Goal: Task Accomplishment & Management: Use online tool/utility

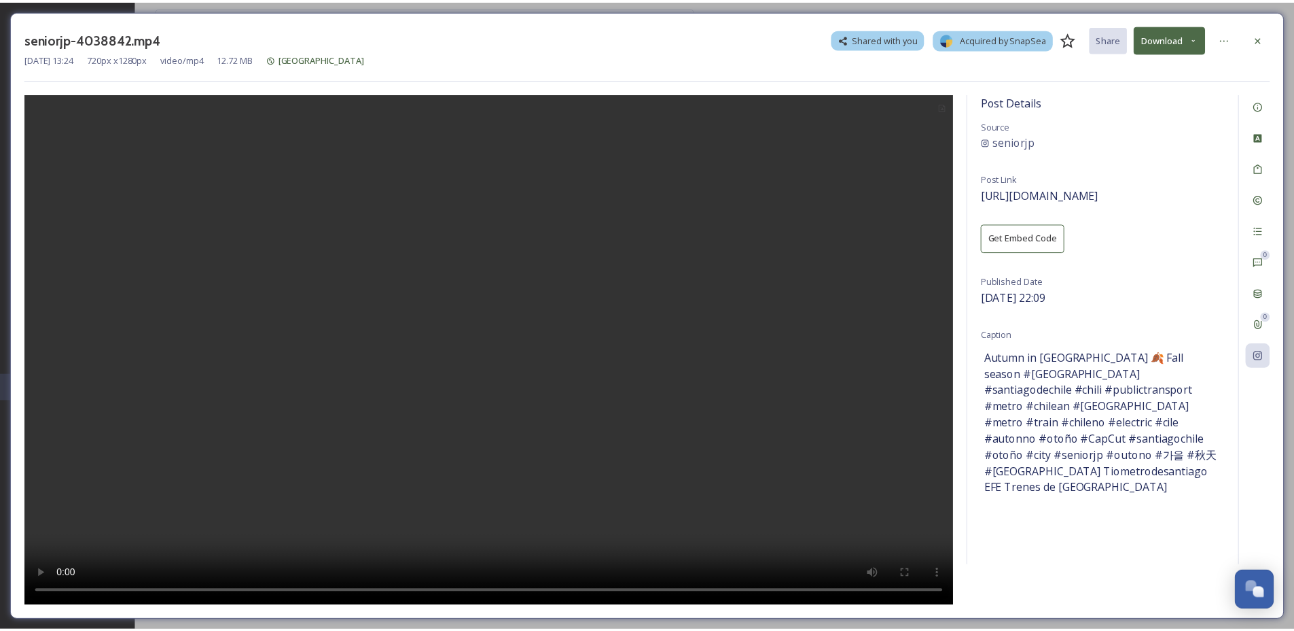
scroll to position [2062, 0]
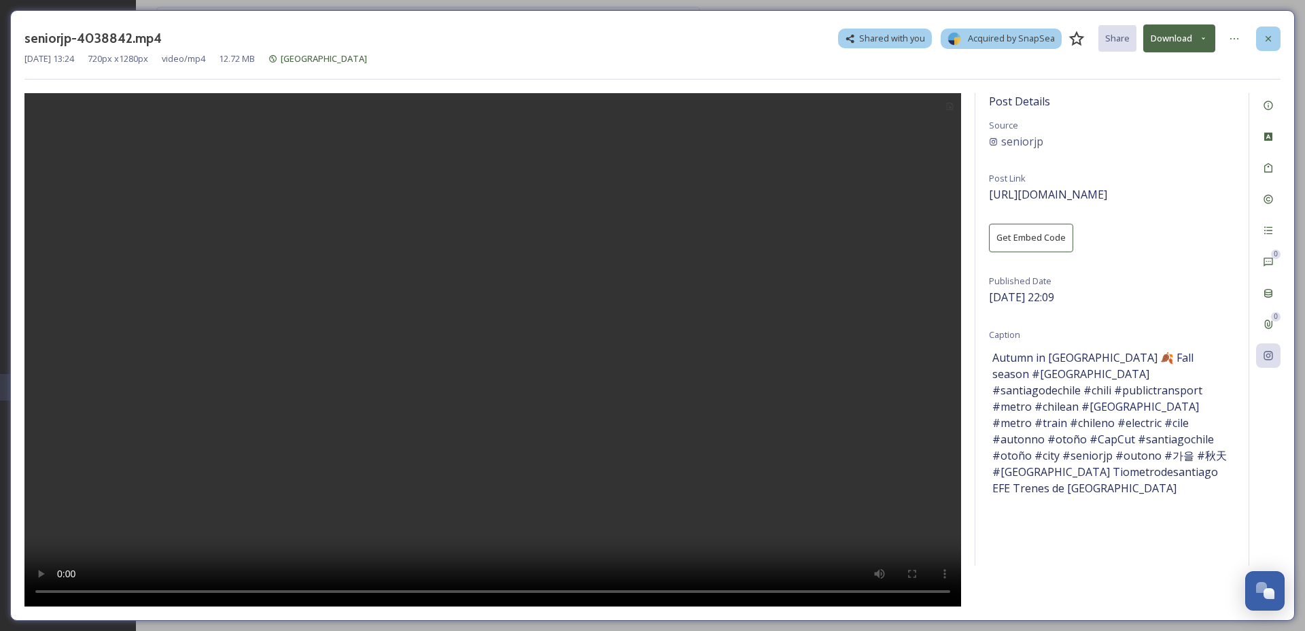
click at [1261, 27] on div at bounding box center [1268, 38] width 24 height 24
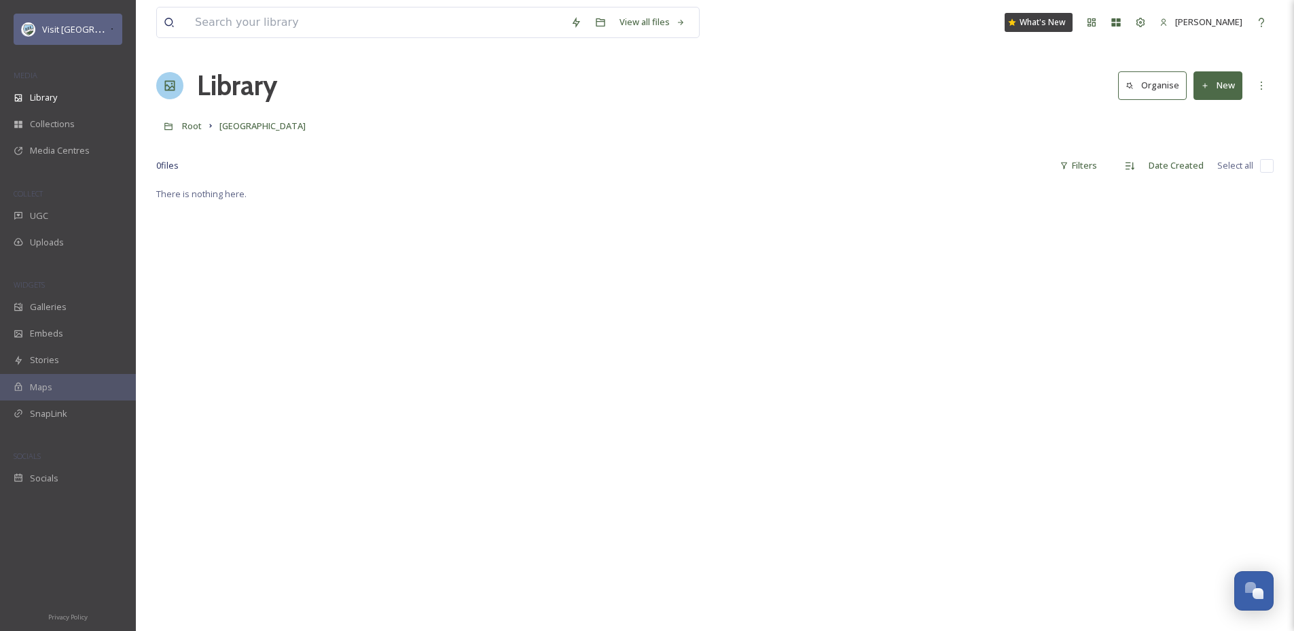
click at [58, 39] on div "Visit [GEOGRAPHIC_DATA] Parks" at bounding box center [68, 29] width 109 height 31
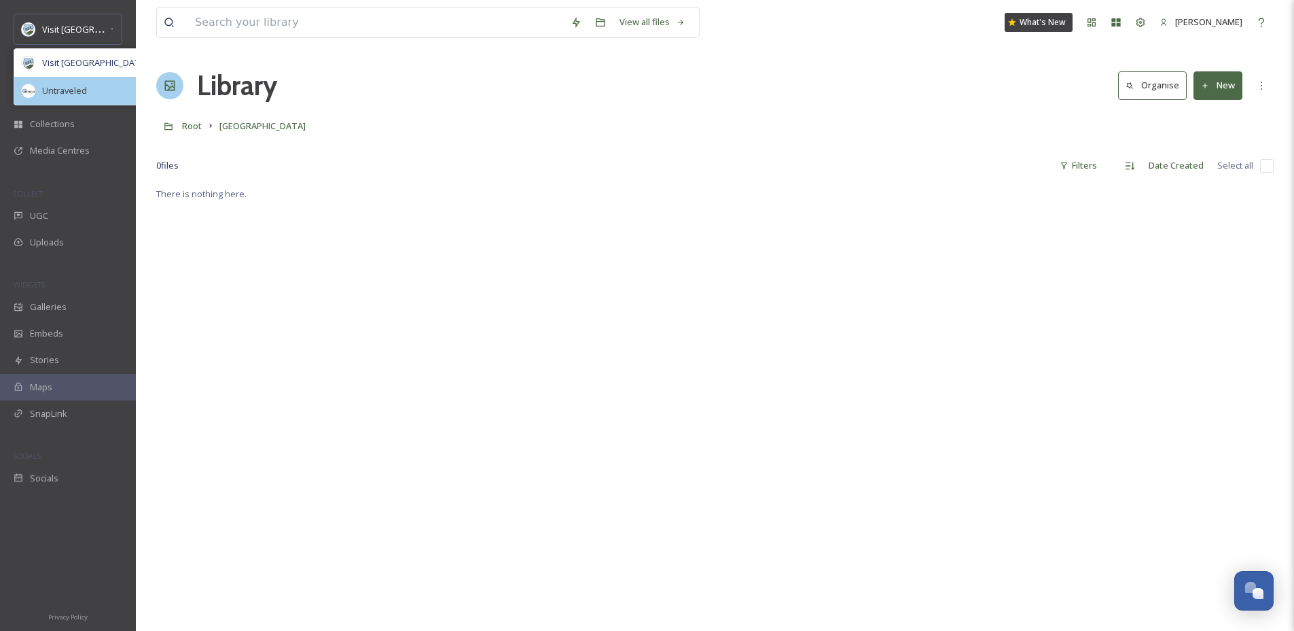
click at [73, 85] on span "Untraveled" at bounding box center [64, 90] width 45 height 13
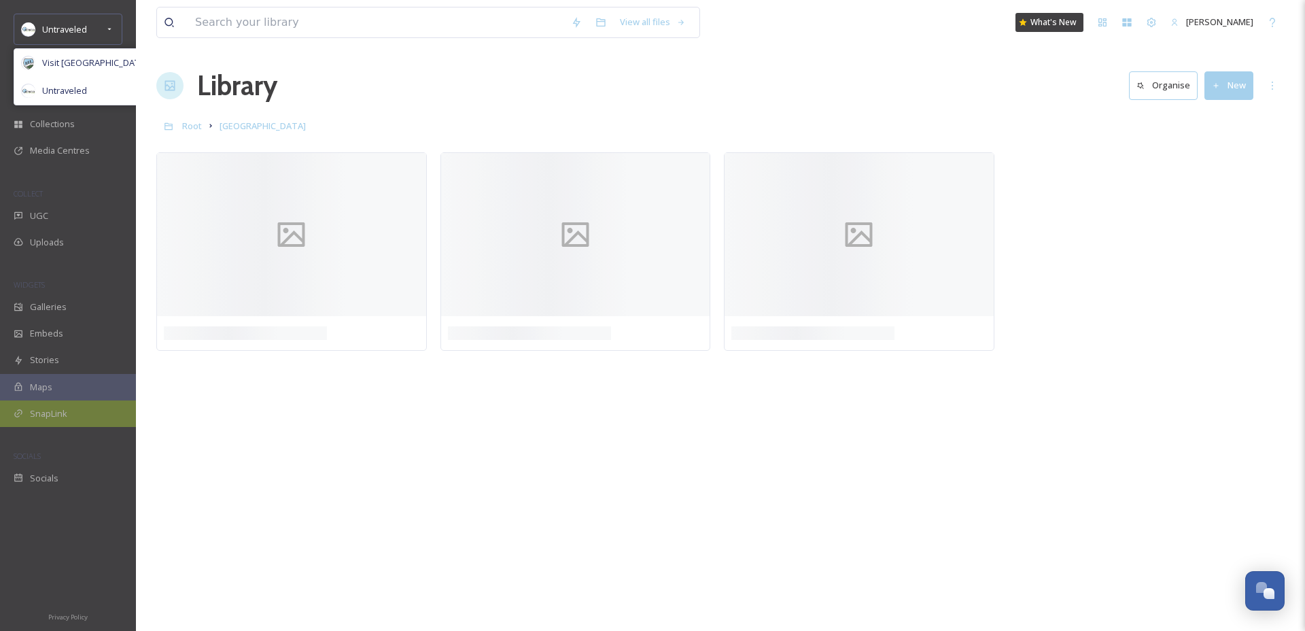
click at [79, 420] on div "SnapLink" at bounding box center [68, 413] width 136 height 26
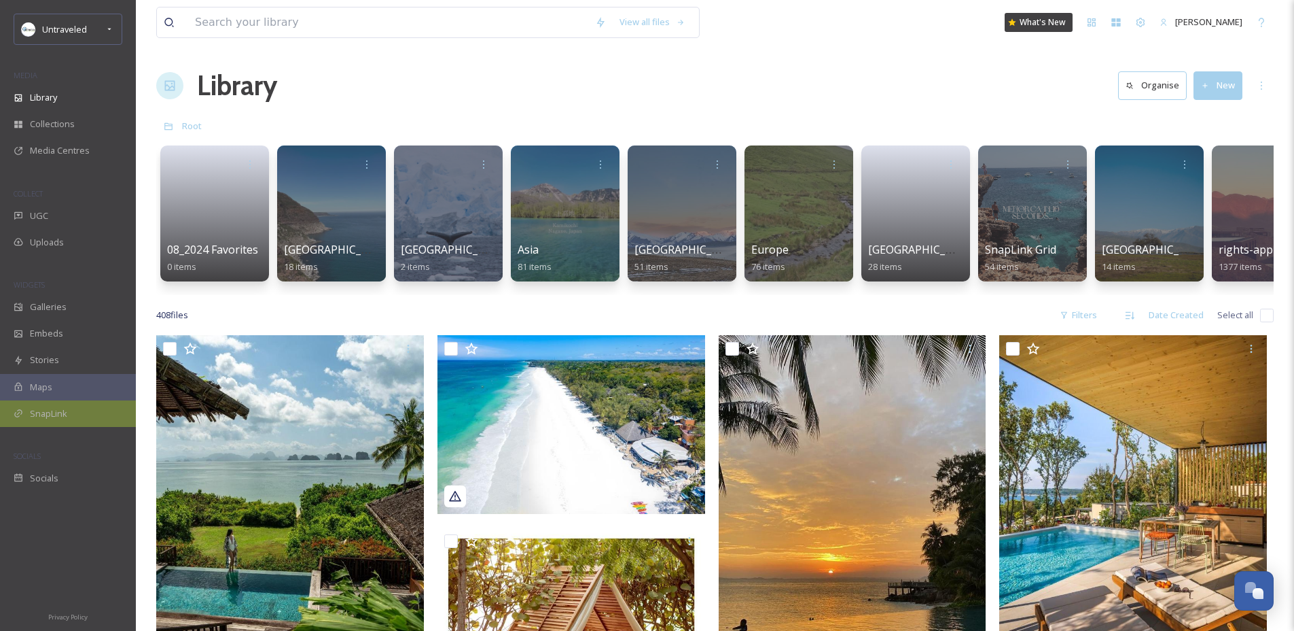
click at [24, 409] on div "SnapLink" at bounding box center [68, 413] width 136 height 26
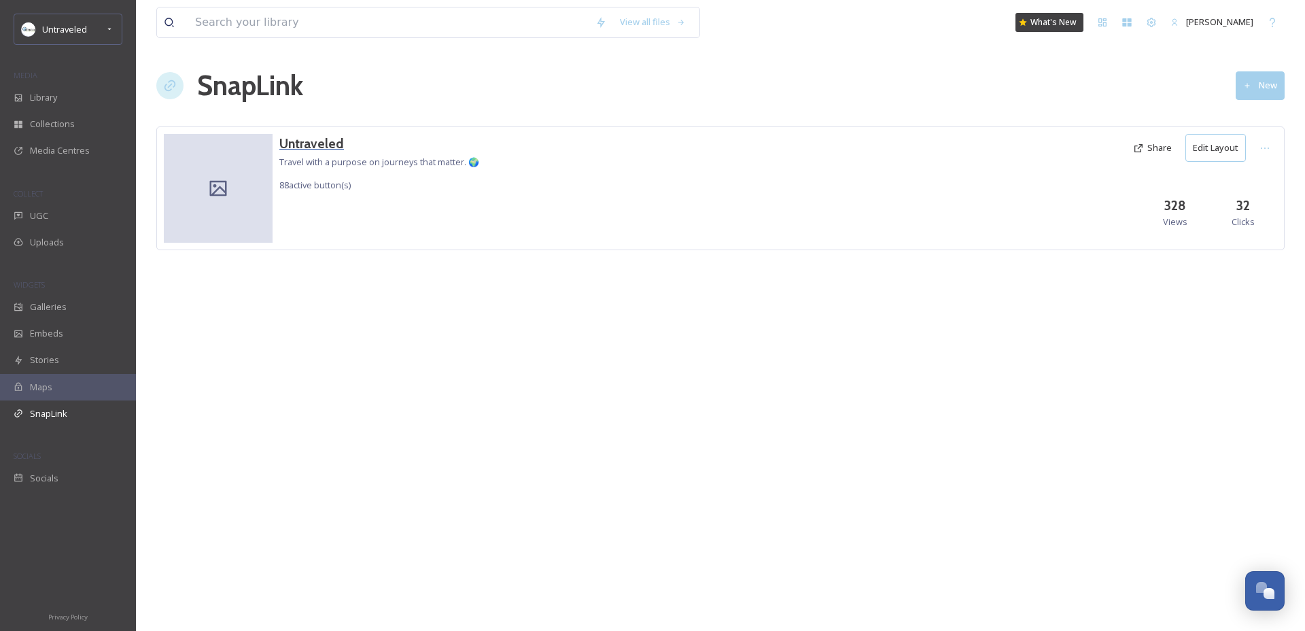
click at [316, 142] on h3 "Untraveled" at bounding box center [379, 144] width 200 height 20
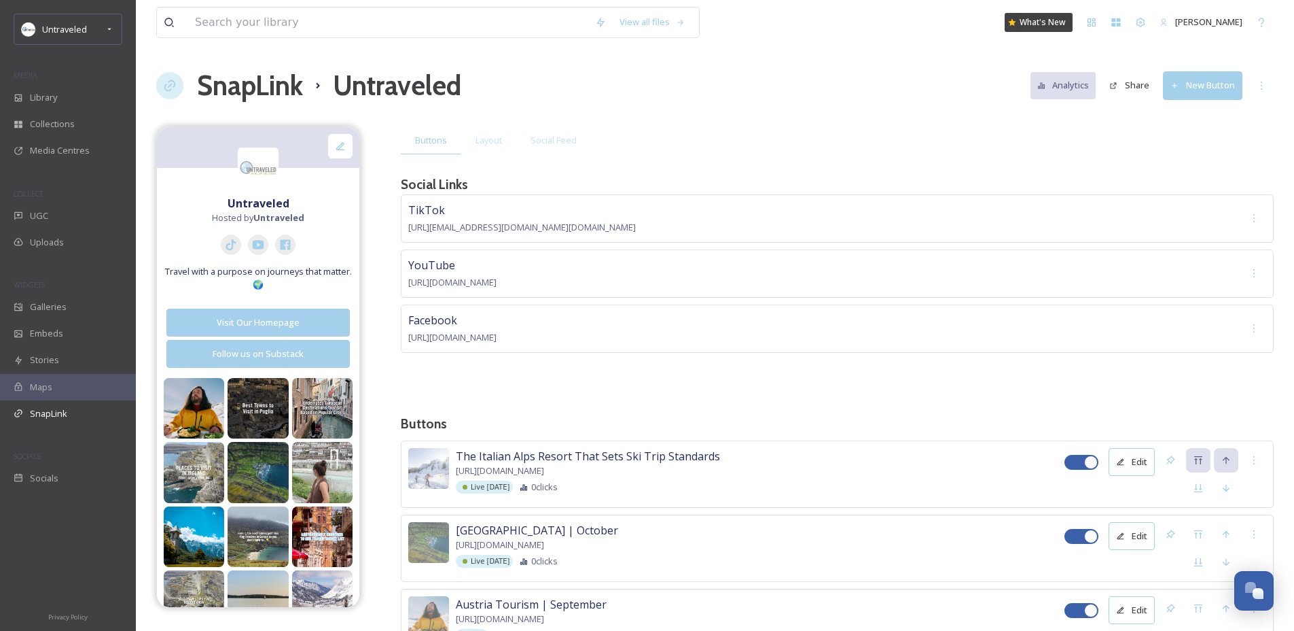
click at [1235, 86] on button "New Button" at bounding box center [1202, 85] width 79 height 28
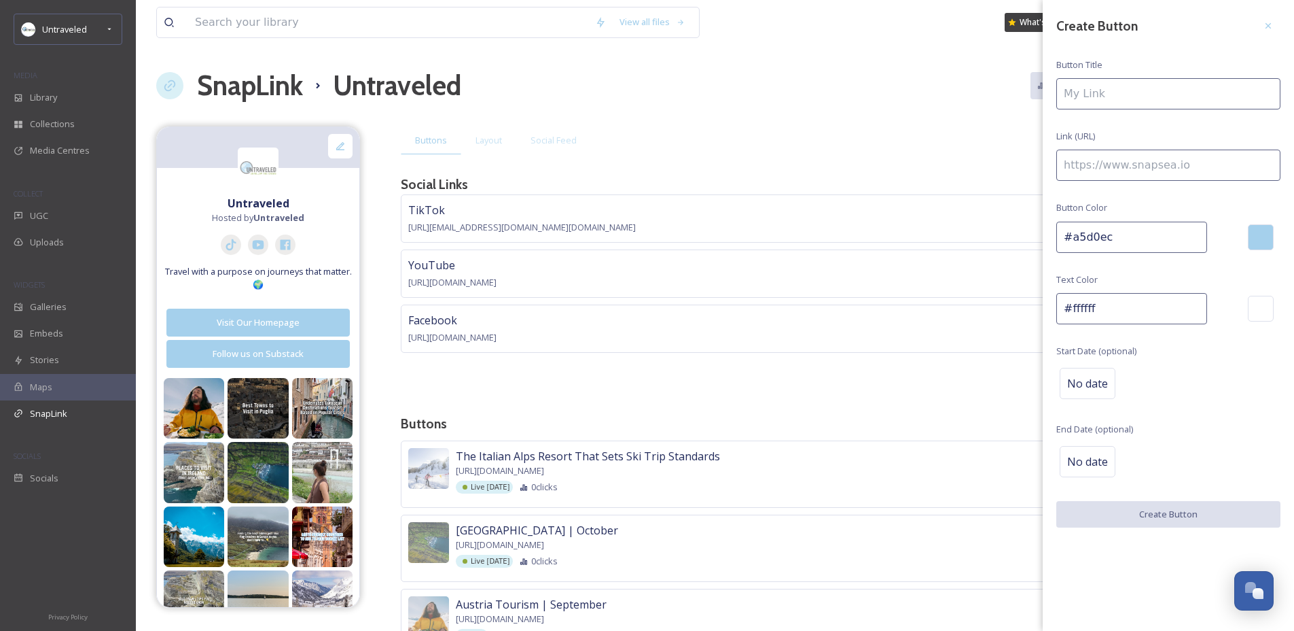
click at [1176, 98] on input at bounding box center [1169, 93] width 224 height 31
type input "Spooky Places Around The World | October"
click at [1158, 158] on input at bounding box center [1169, 164] width 224 height 31
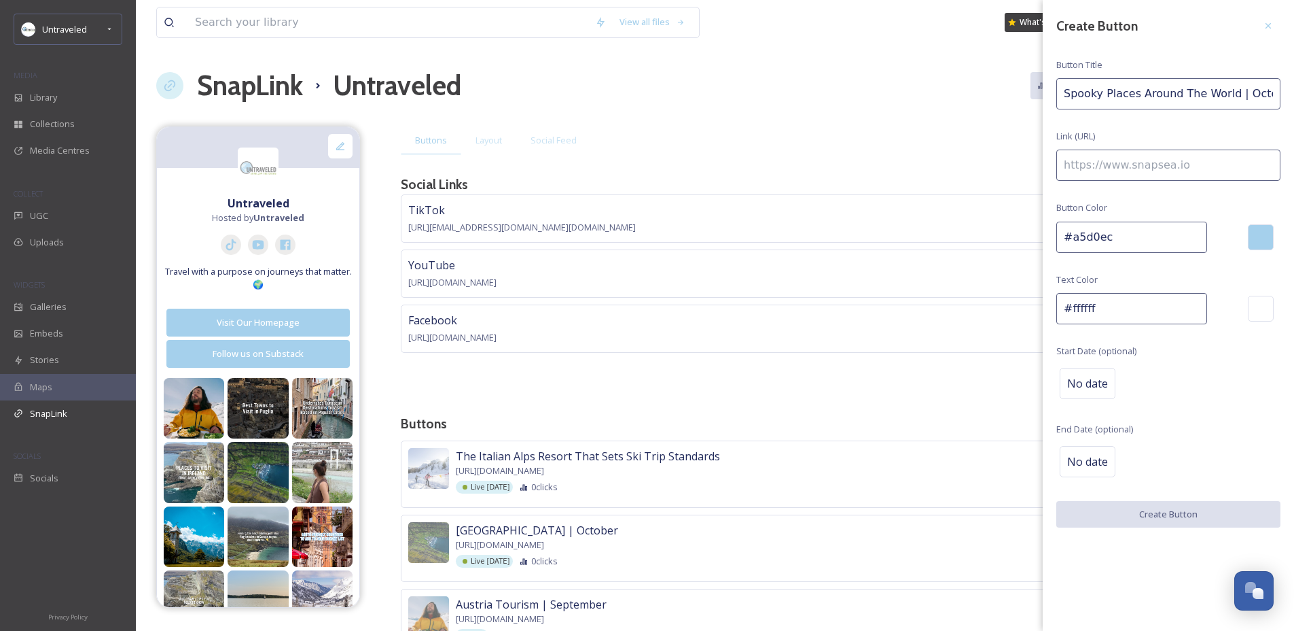
paste input "[URL][DOMAIN_NAME]"
type input "[URL][DOMAIN_NAME]"
click at [1108, 378] on div "No date" at bounding box center [1088, 383] width 56 height 31
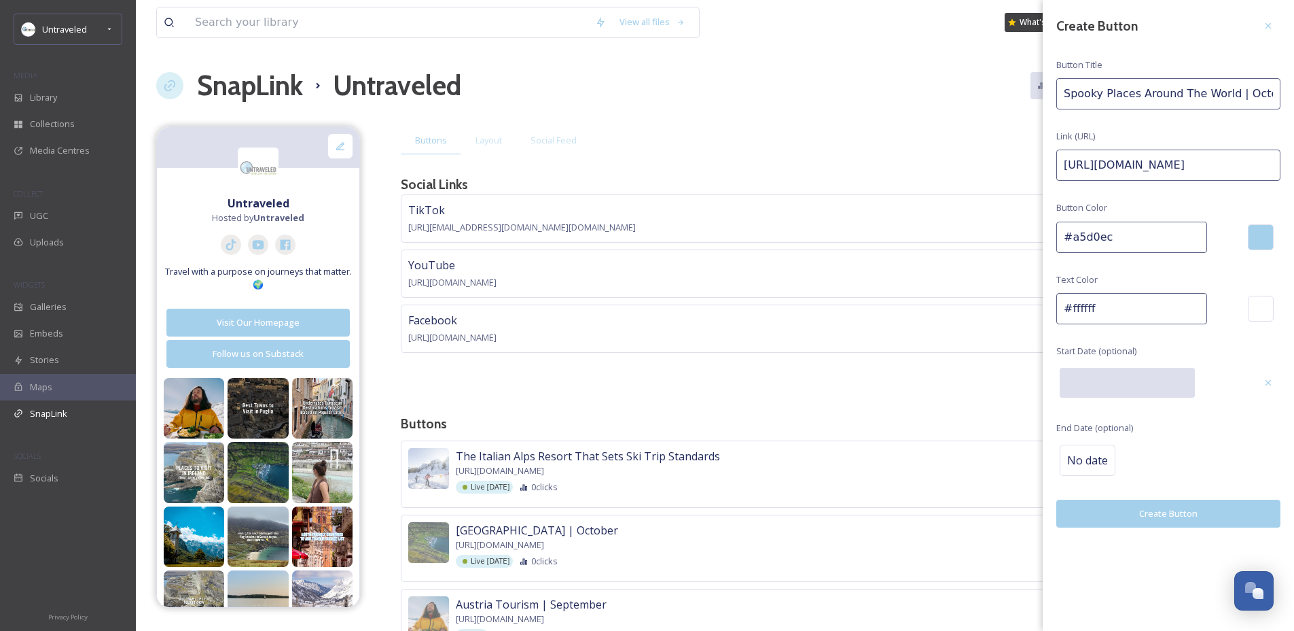
scroll to position [0, 0]
click at [1108, 378] on input "text" at bounding box center [1127, 383] width 135 height 30
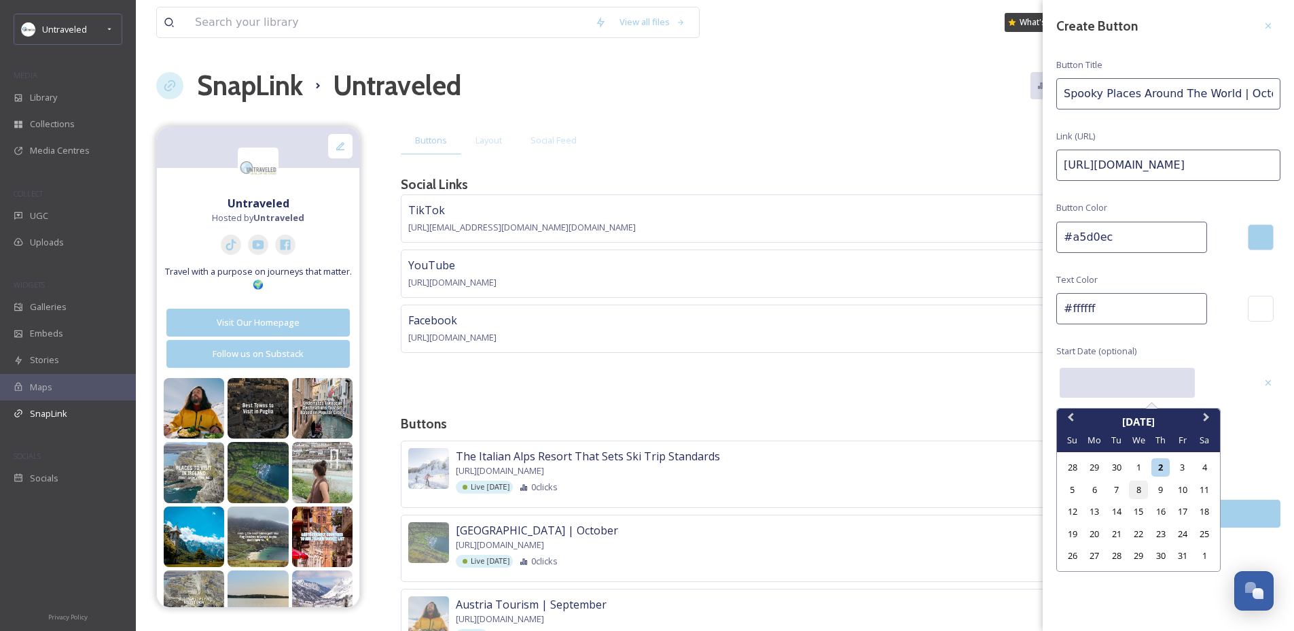
click at [1129, 486] on div "8" at bounding box center [1138, 489] width 18 height 18
type input "[DATE]"
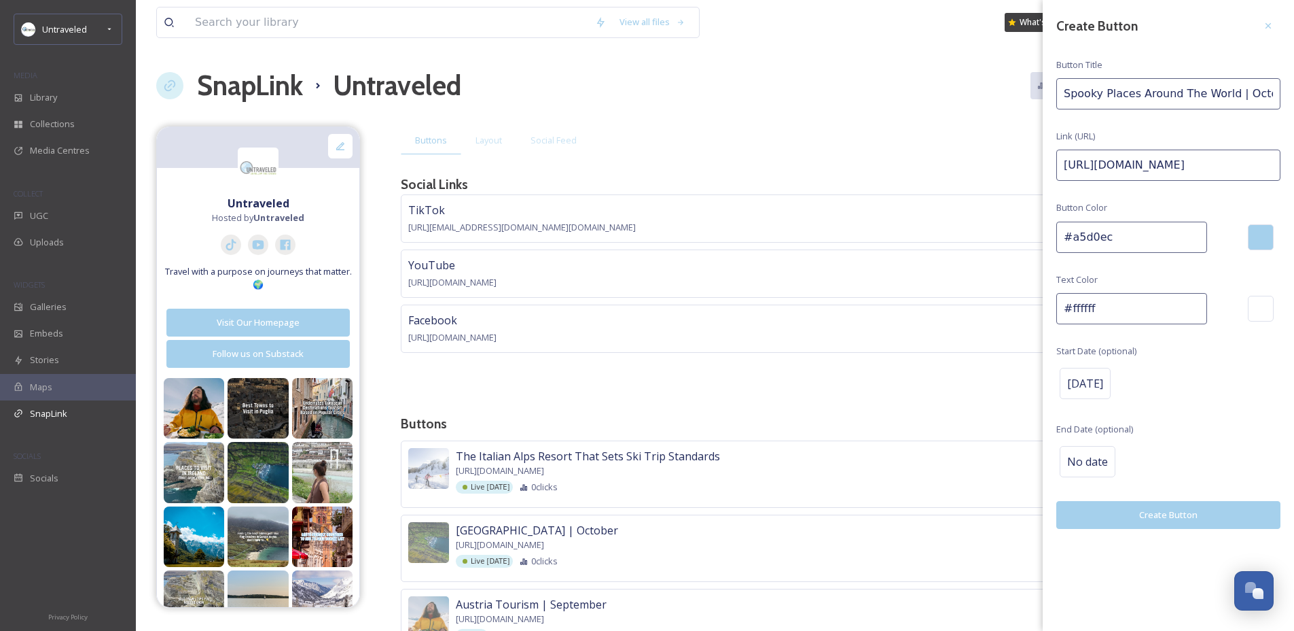
click at [1199, 508] on button "Create Button" at bounding box center [1169, 515] width 224 height 28
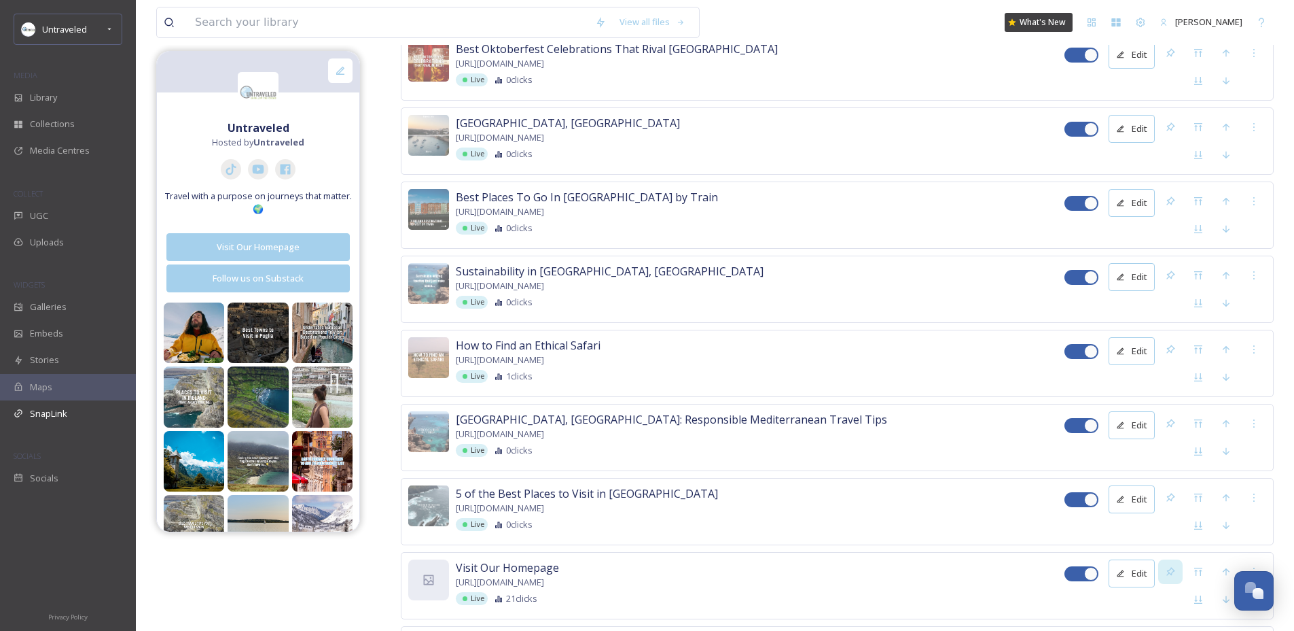
scroll to position [6439, 0]
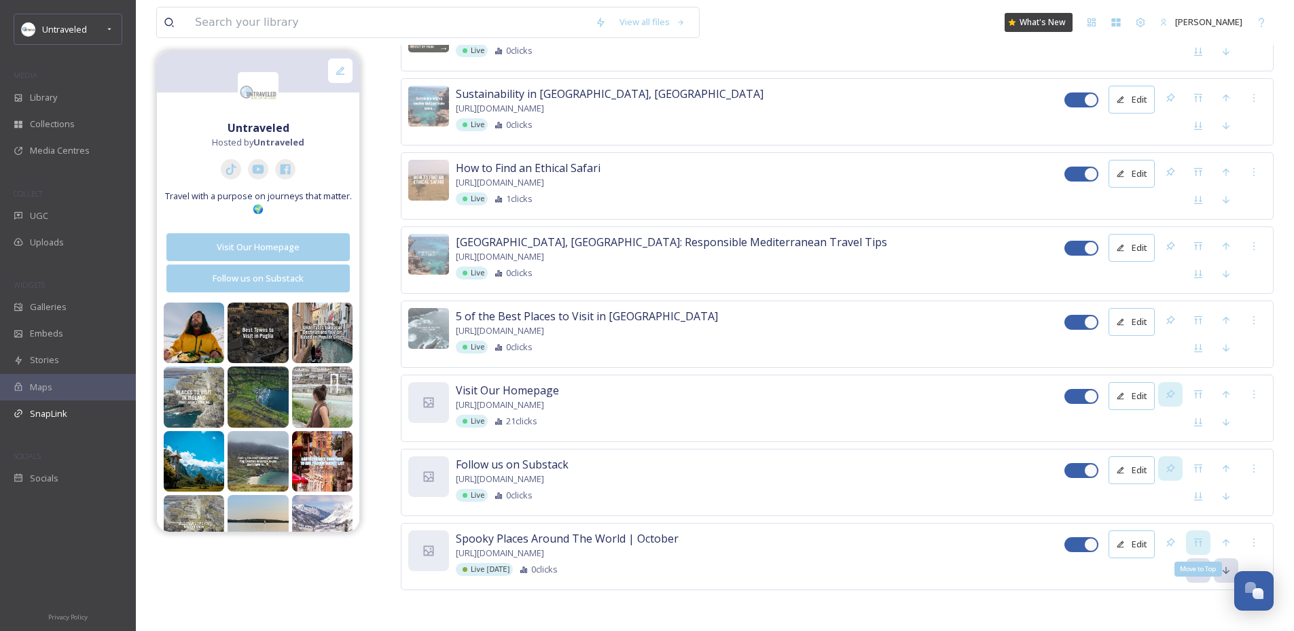
click at [1197, 544] on icon at bounding box center [1198, 542] width 11 height 11
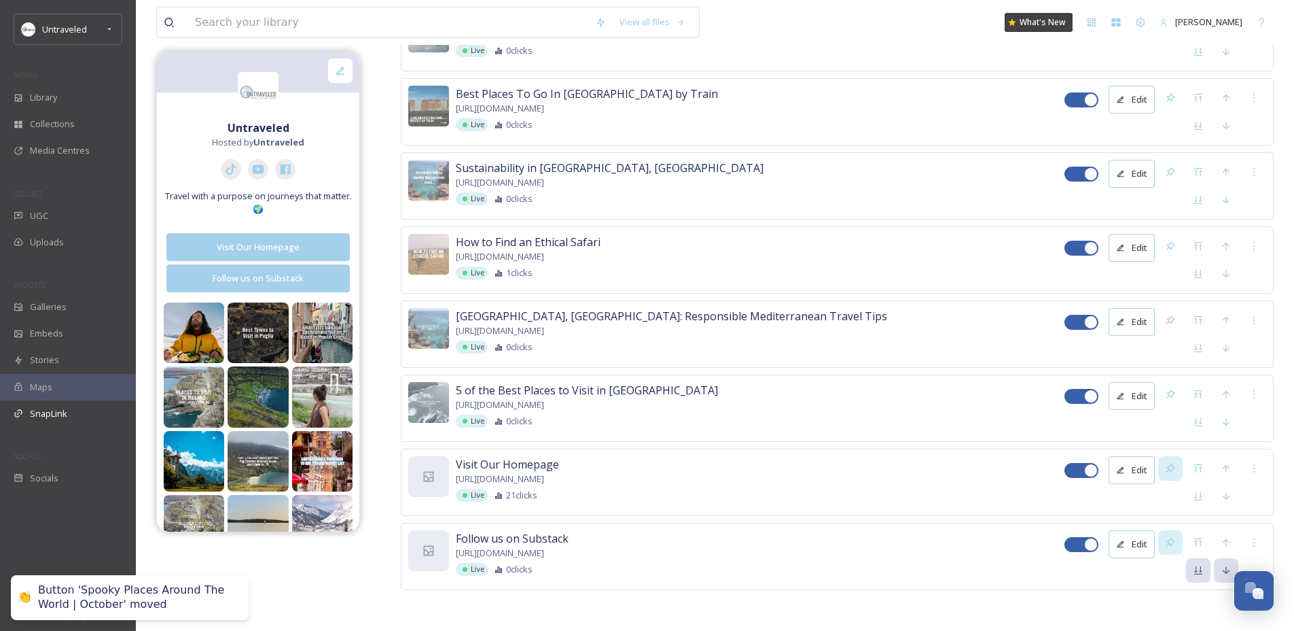
scroll to position [0, 0]
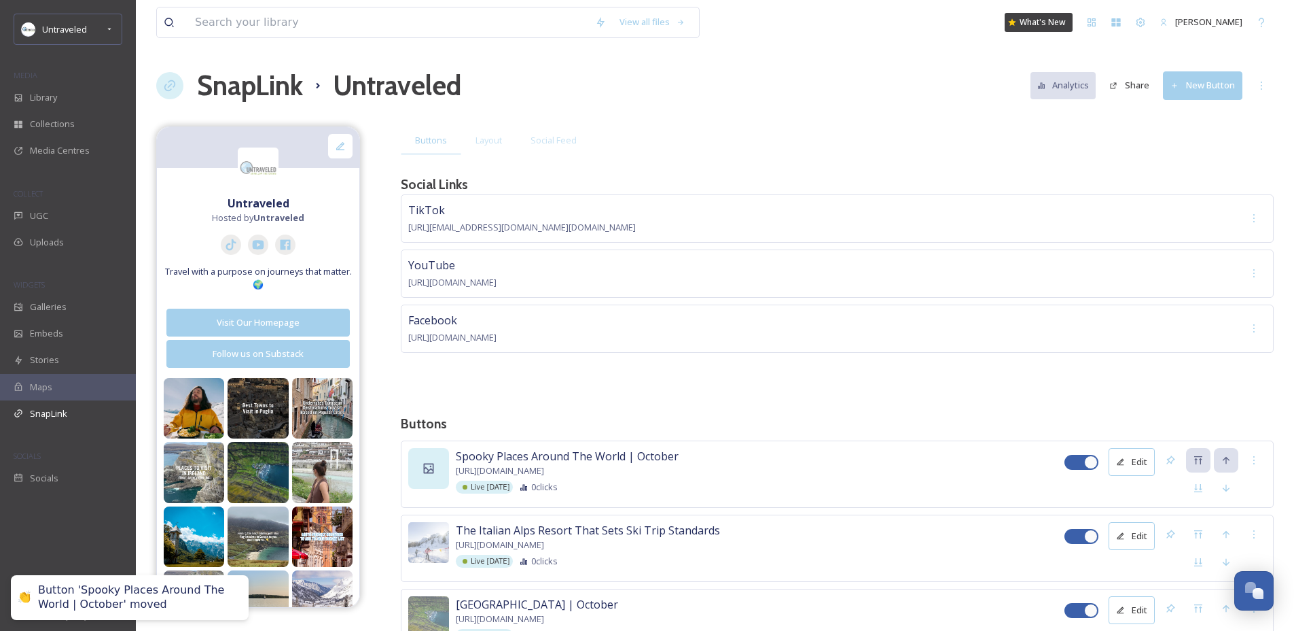
click at [417, 474] on div at bounding box center [428, 468] width 41 height 41
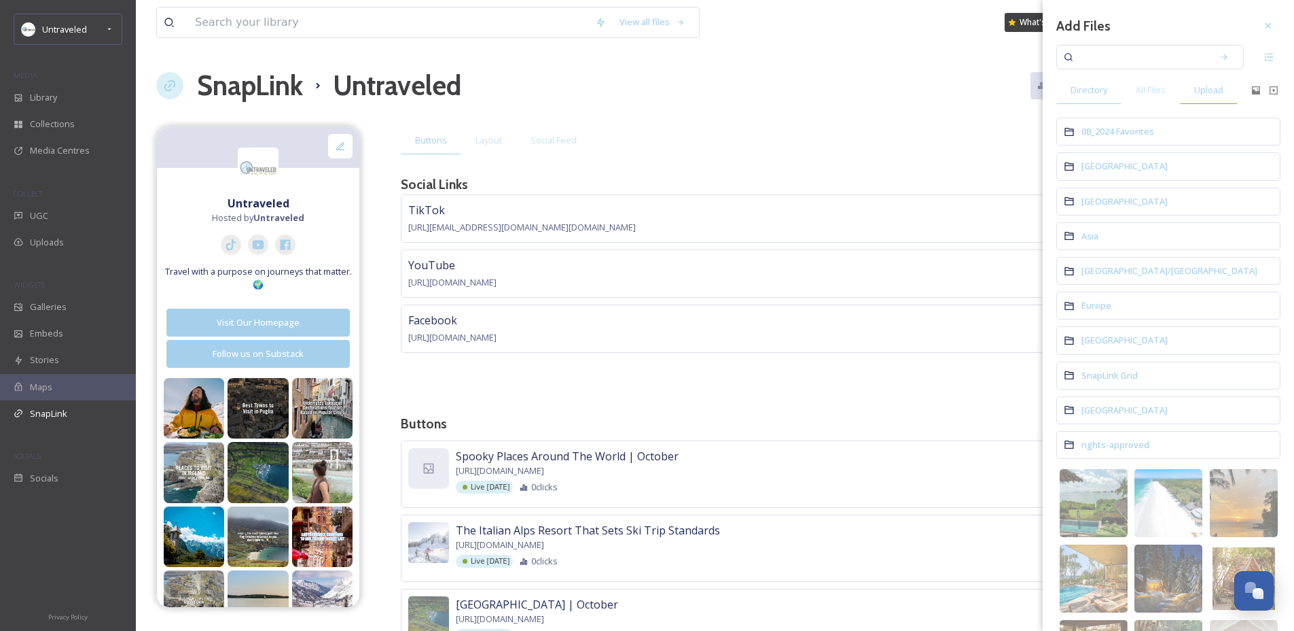
click at [1198, 89] on span "Upload" at bounding box center [1209, 90] width 29 height 13
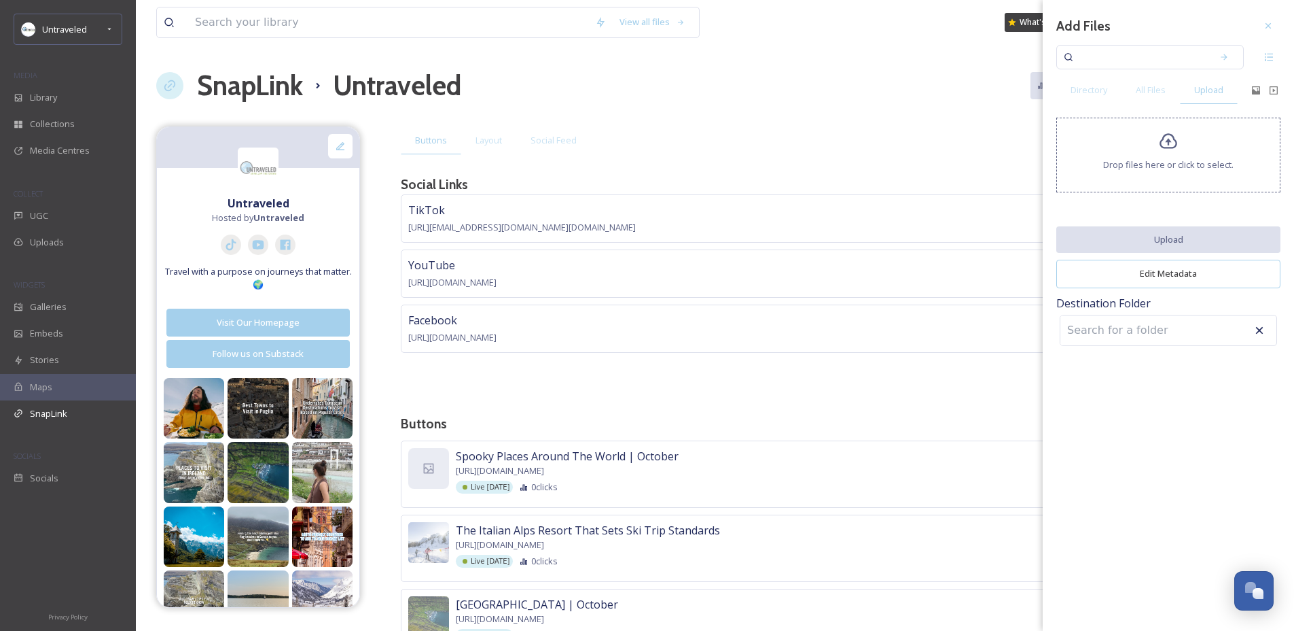
click at [1148, 142] on div "Drop files here or click to select." at bounding box center [1169, 155] width 224 height 75
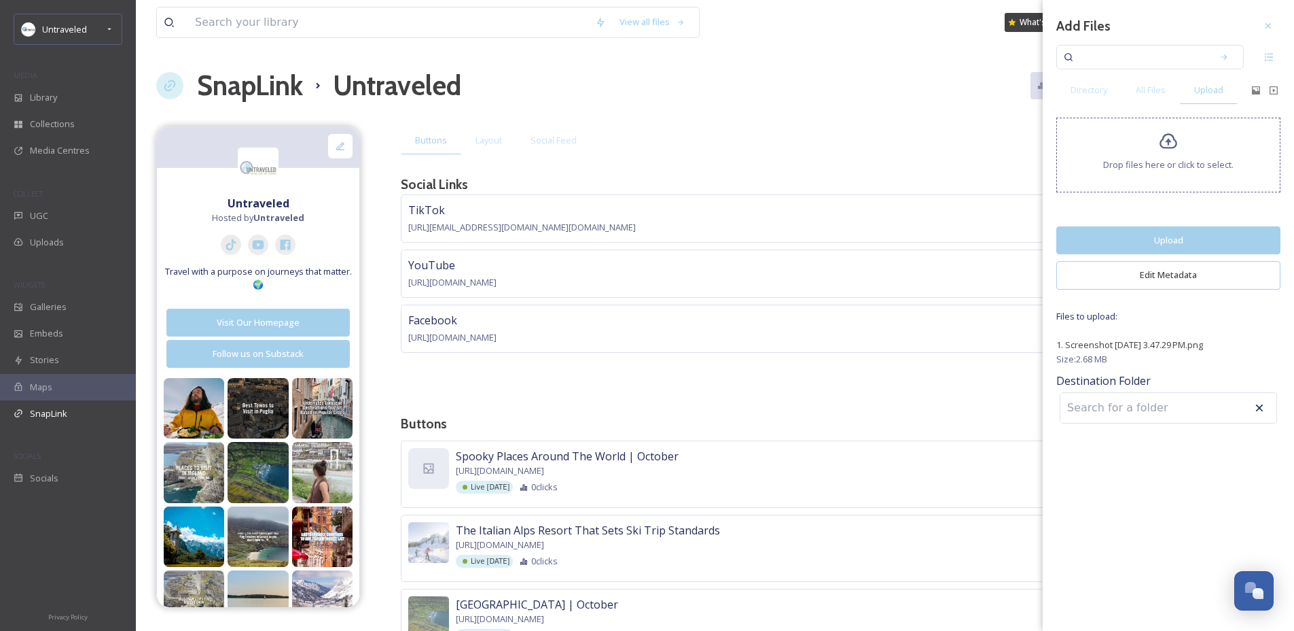
click at [1089, 241] on button "Upload" at bounding box center [1169, 240] width 224 height 28
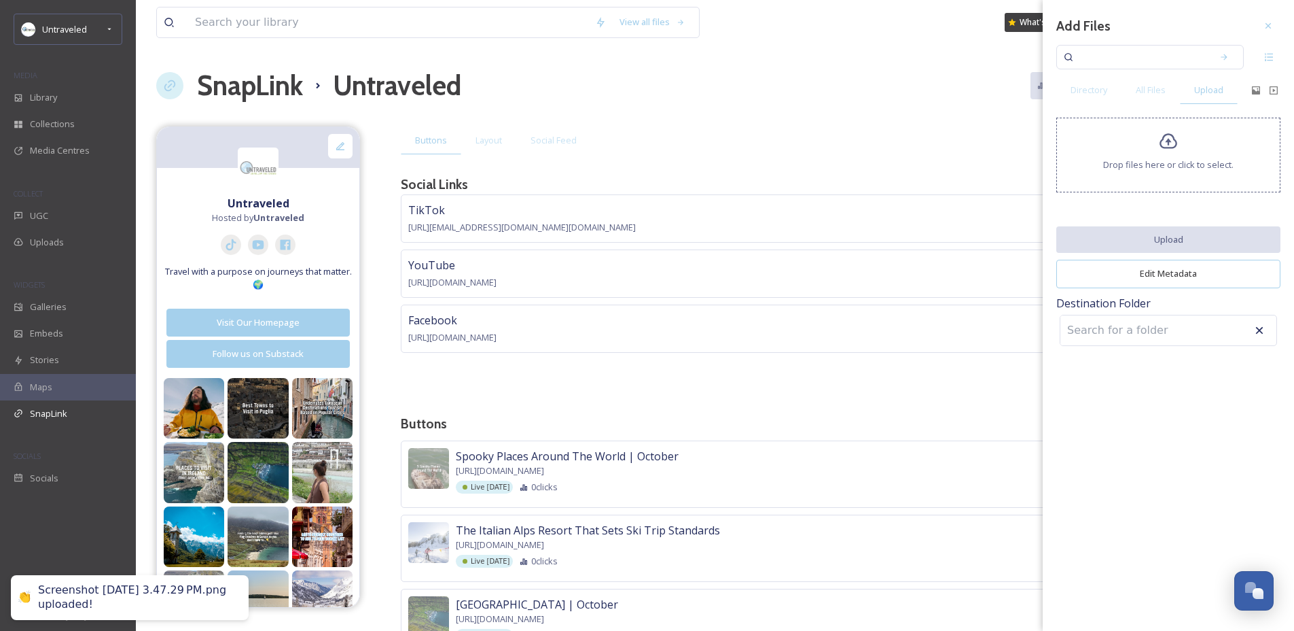
click at [1272, 21] on icon at bounding box center [1268, 25] width 11 height 11
